Goal: Task Accomplishment & Management: Use online tool/utility

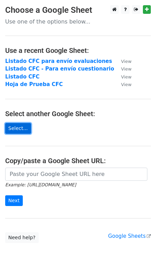
click at [22, 128] on link "Select..." at bounding box center [18, 128] width 26 height 11
click at [26, 125] on link "Select..." at bounding box center [18, 128] width 26 height 11
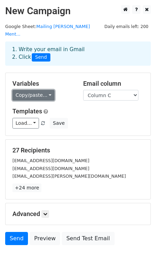
click at [47, 90] on link "Copy/paste..." at bounding box center [33, 95] width 42 height 11
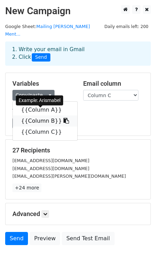
click at [48, 116] on link "{{Column B}}" at bounding box center [45, 121] width 65 height 11
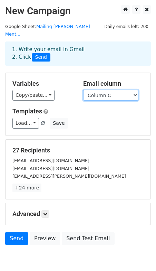
click at [134, 90] on select "Column A Column B Column C" at bounding box center [110, 95] width 55 height 11
click at [83, 90] on select "Column A Column B Column C" at bounding box center [110, 95] width 55 height 11
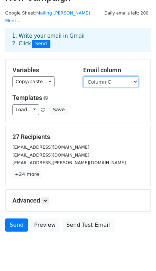
scroll to position [25, 0]
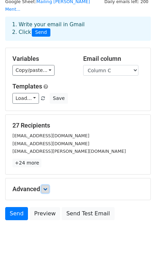
click at [46, 187] on icon at bounding box center [45, 189] width 4 height 4
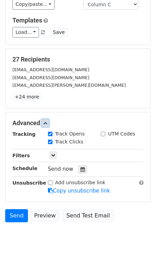
scroll to position [93, 0]
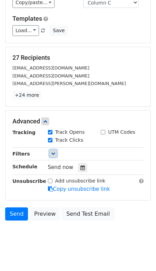
click at [54, 152] on icon at bounding box center [53, 154] width 4 height 4
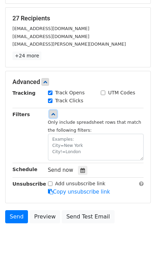
scroll to position [135, 0]
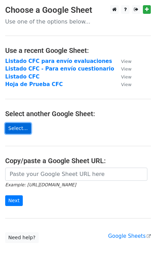
click at [19, 128] on link "Select..." at bounding box center [18, 128] width 26 height 11
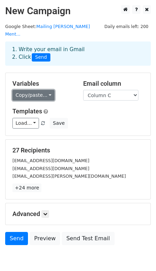
click at [46, 90] on link "Copy/paste..." at bounding box center [33, 95] width 42 height 11
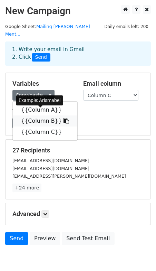
click at [45, 116] on link "{{Column B}}" at bounding box center [45, 121] width 65 height 11
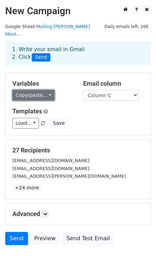
click at [48, 90] on link "Copy/paste..." at bounding box center [33, 95] width 42 height 11
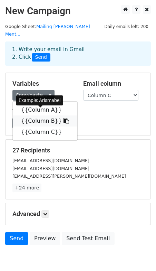
click at [47, 116] on link "{{Column B}}" at bounding box center [45, 121] width 65 height 11
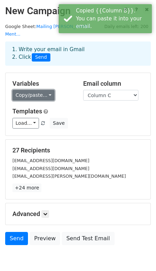
click at [48, 90] on link "Copy/paste..." at bounding box center [33, 95] width 42 height 11
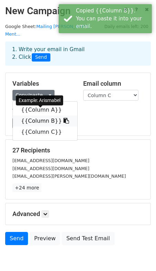
click at [64, 118] on icon at bounding box center [67, 121] width 6 height 6
